Goal: Information Seeking & Learning: Learn about a topic

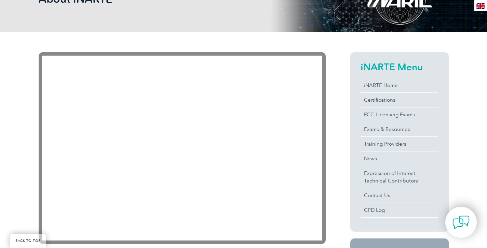
scroll to position [141, 0]
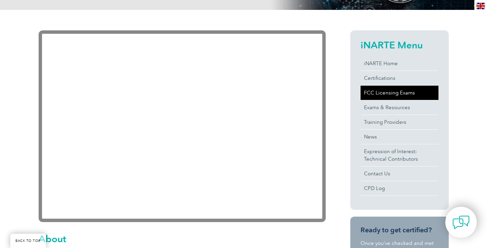
click at [404, 94] on link "FCC Licensing Exams" at bounding box center [399, 93] width 78 height 14
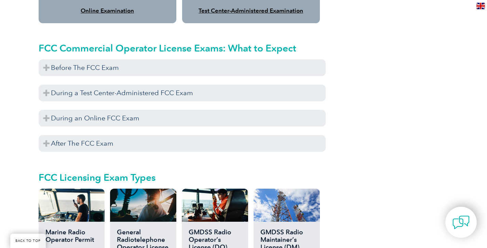
scroll to position [616, 0]
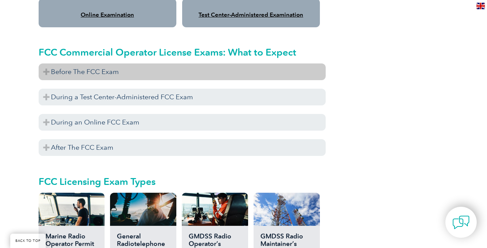
click at [48, 64] on h3 "Before The FCC Exam" at bounding box center [182, 72] width 287 height 17
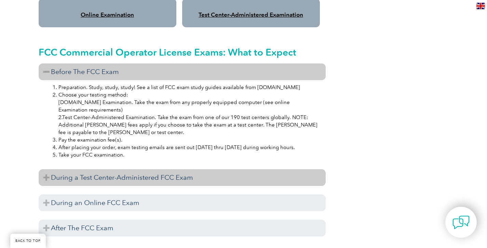
click at [46, 169] on h3 "During a Test Center-Administered FCC Exam" at bounding box center [182, 177] width 287 height 17
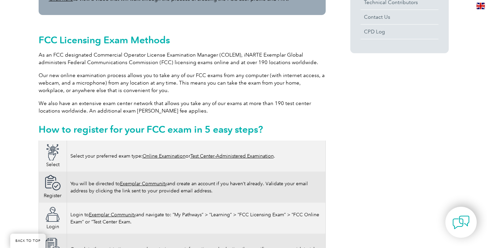
scroll to position [300, 0]
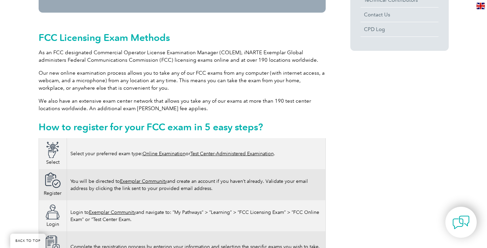
click at [249, 151] on link "Test Center-Administered Examination" at bounding box center [231, 154] width 83 height 6
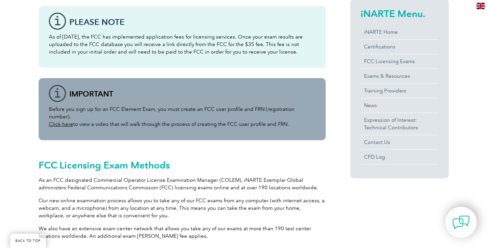
scroll to position [170, 0]
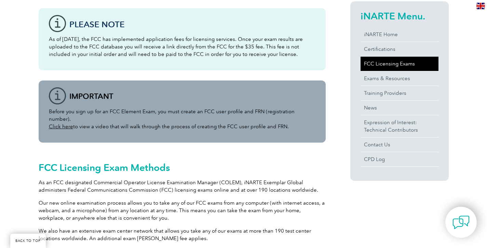
click at [388, 66] on link "FCC Licensing Exams" at bounding box center [399, 64] width 78 height 14
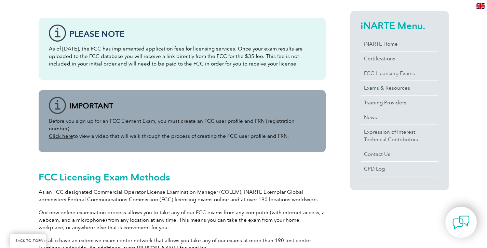
scroll to position [163, 0]
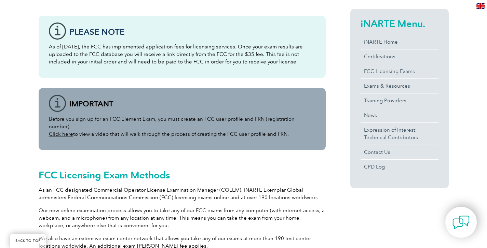
click at [62, 131] on link "Click here" at bounding box center [61, 134] width 24 height 6
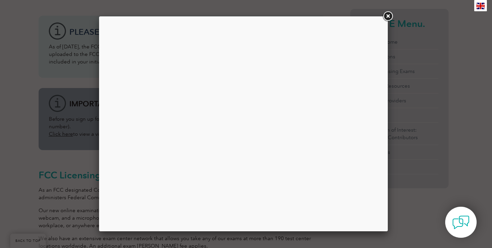
click at [386, 16] on link at bounding box center [387, 16] width 12 height 12
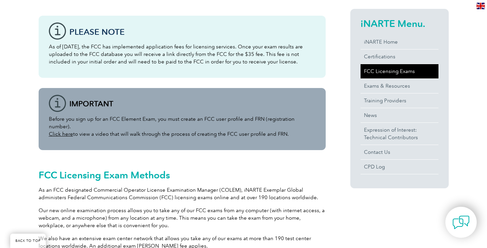
click at [386, 71] on link "FCC Licensing Exams" at bounding box center [399, 71] width 78 height 14
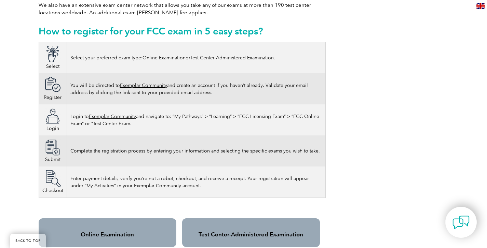
scroll to position [398, 0]
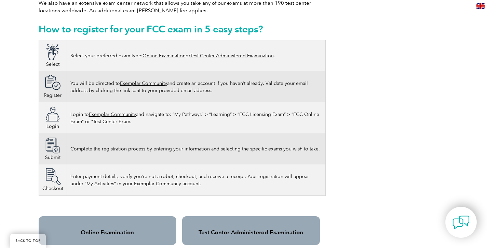
click at [224, 53] on link "Test Center-Administered Examination" at bounding box center [231, 56] width 83 height 6
click at [223, 229] on link "Test Center-Administered Examination" at bounding box center [250, 232] width 104 height 7
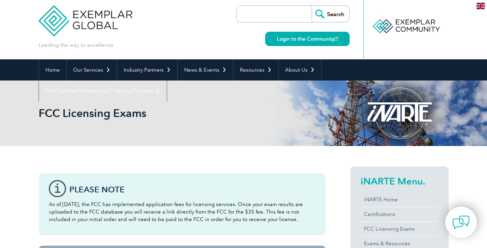
scroll to position [0, 0]
